Goal: Contribute content: Add original content to the website for others to see

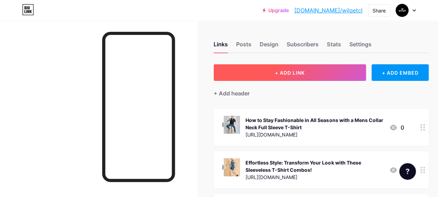
click at [293, 73] on span "+ ADD LINK" at bounding box center [290, 73] width 30 height 6
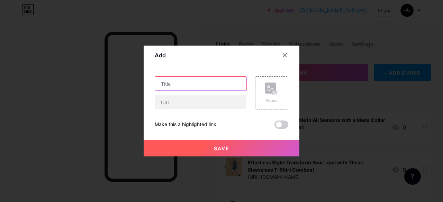
click at [174, 90] on input "text" at bounding box center [200, 84] width 91 height 14
paste input "Where to Buy Men’s Running Shorts Online (And What to Avoid)"
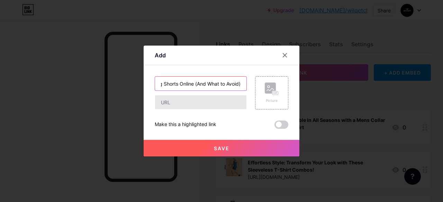
type input "Where to Buy Men’s Running Shorts Online (And What to Avoid)"
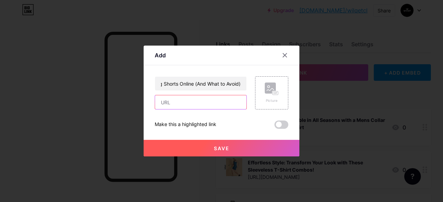
click at [178, 105] on input "text" at bounding box center [200, 103] width 91 height 14
paste input "[URL][DOMAIN_NAME]"
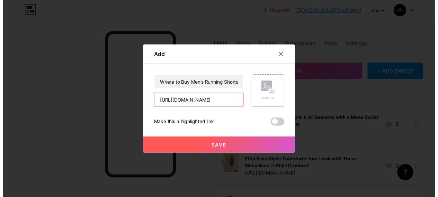
scroll to position [0, 23]
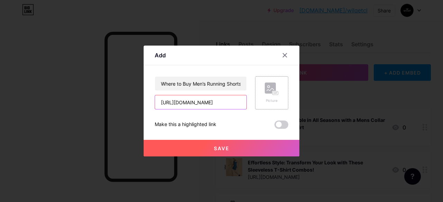
type input "[URL][DOMAIN_NAME]"
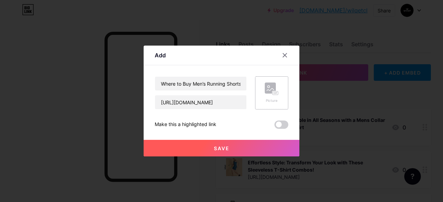
click at [268, 95] on icon at bounding box center [272, 89] width 14 height 13
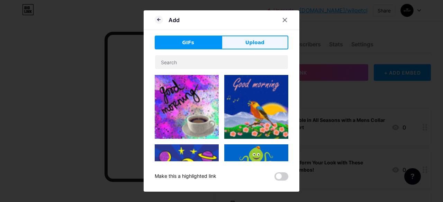
click at [238, 45] on button "Upload" at bounding box center [255, 43] width 67 height 14
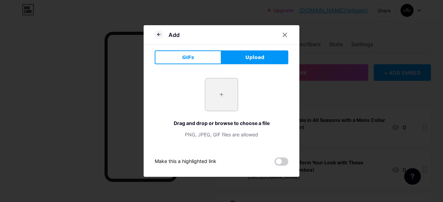
click at [222, 97] on input "file" at bounding box center [221, 95] width 33 height 33
type input "C:\fakepath\1_b427f09a-46de-40bd-881b-8be8aff6bfff.jpg"
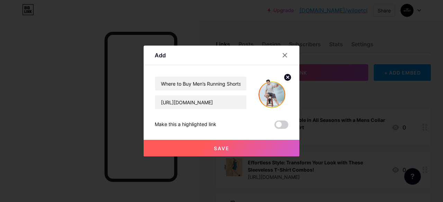
click at [229, 147] on span "Save" at bounding box center [222, 149] width 16 height 6
